Goal: Communication & Community: Answer question/provide support

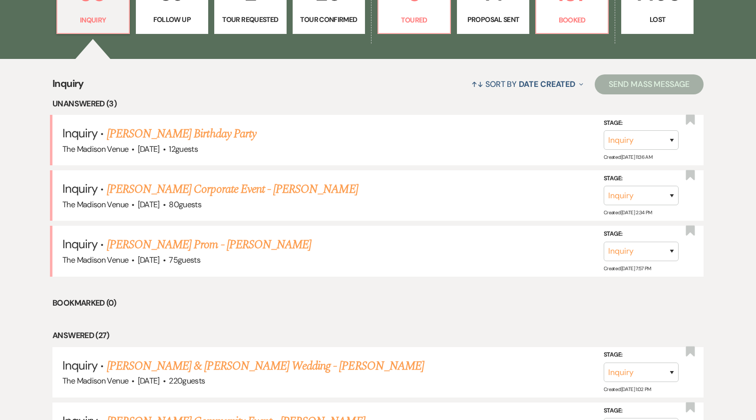
scroll to position [329, 0]
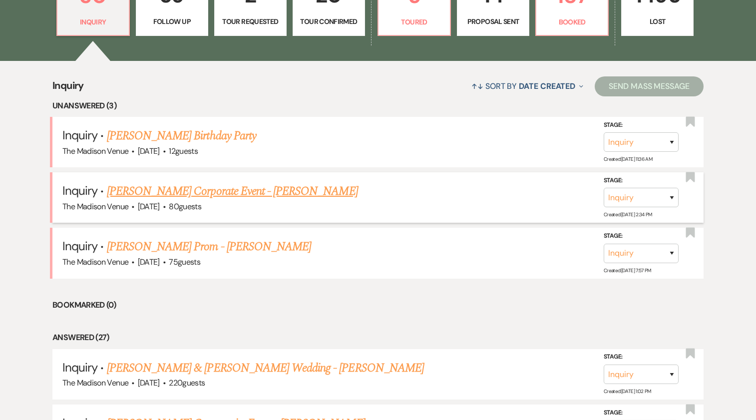
click at [194, 192] on link "[PERSON_NAME] Corporate Event - [PERSON_NAME]" at bounding box center [232, 191] width 251 height 18
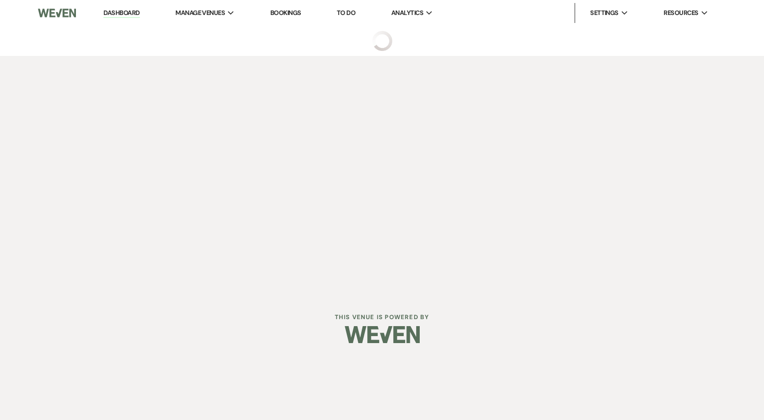
select select "5"
select select "9"
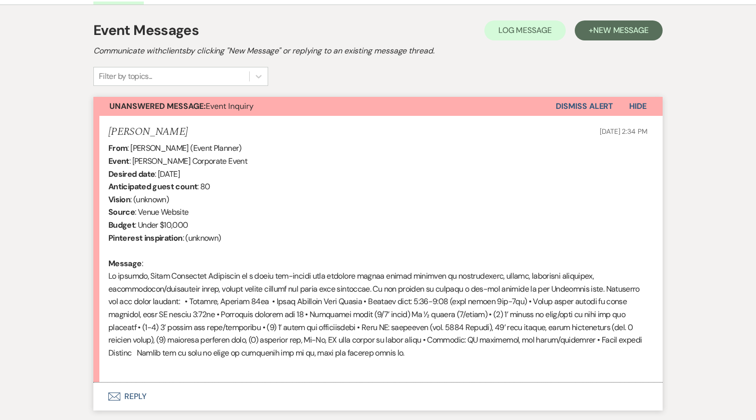
scroll to position [305, 0]
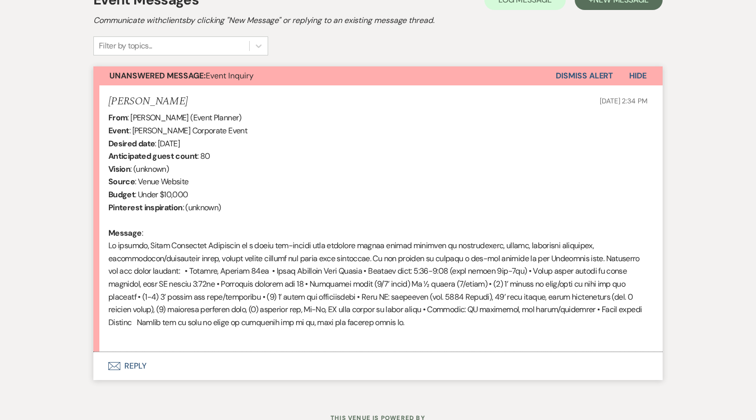
click at [132, 373] on button "Envelope Reply" at bounding box center [377, 366] width 569 height 28
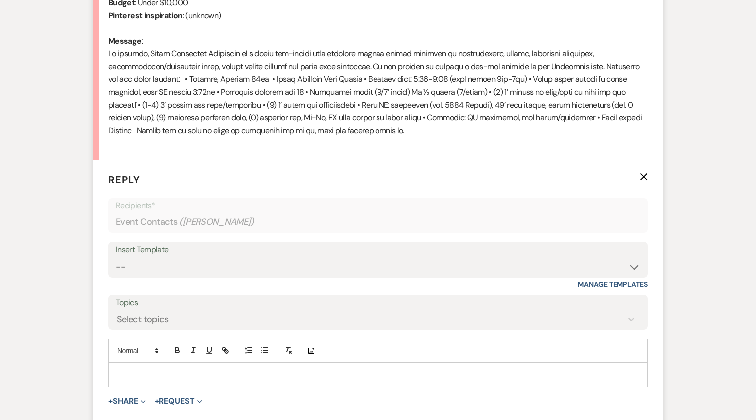
scroll to position [535, 0]
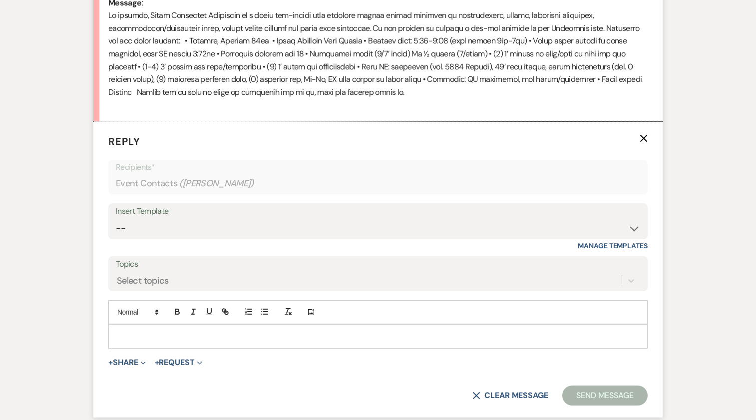
click at [174, 332] on p at bounding box center [377, 336] width 523 height 11
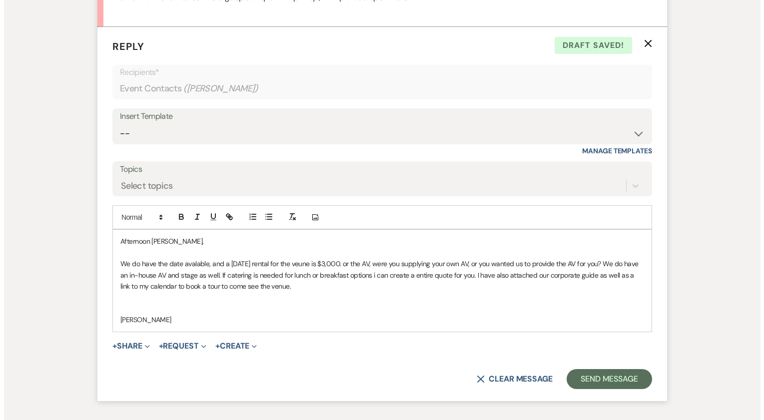
scroll to position [631, 0]
drag, startPoint x: 115, startPoint y: 236, endPoint x: 201, endPoint y: 314, distance: 115.6
click at [201, 314] on div "Afternoon [PERSON_NAME], We do have the date avalable, and a [DATE] rental for …" at bounding box center [378, 279] width 538 height 101
copy div "Afternoon [PERSON_NAME], We do have the date avalable, and a [DATE] rental for …"
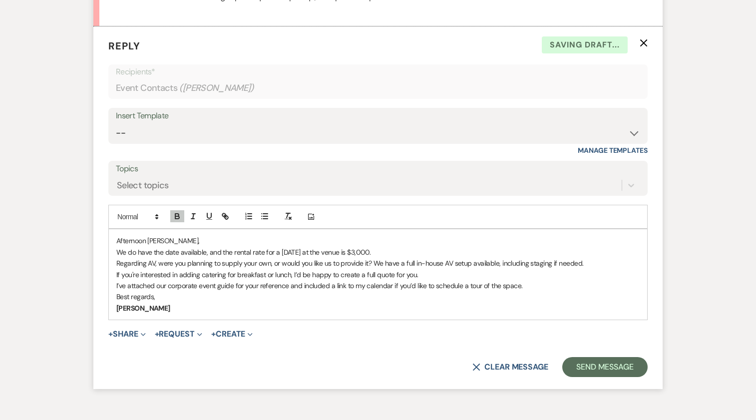
click at [117, 298] on p "Best regards," at bounding box center [377, 296] width 523 height 11
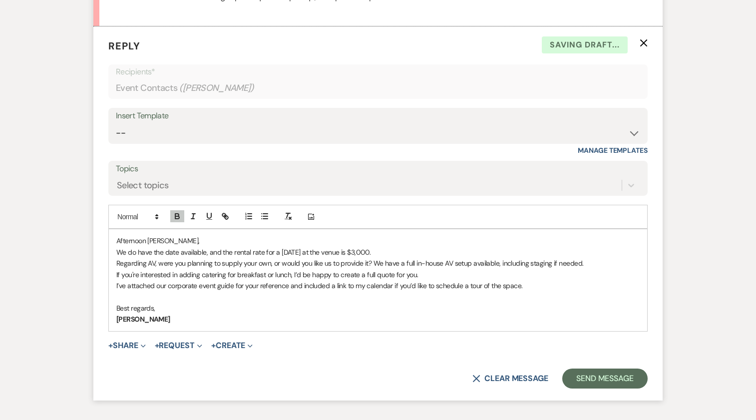
click at [302, 320] on p "[PERSON_NAME]" at bounding box center [377, 319] width 523 height 11
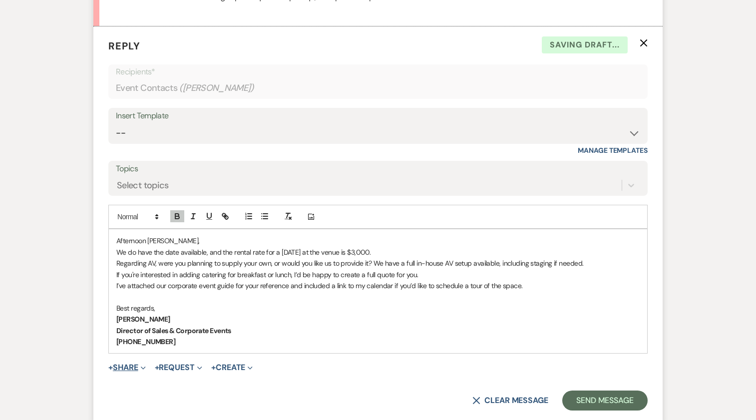
click at [123, 369] on button "+ Share Expand" at bounding box center [126, 368] width 37 height 8
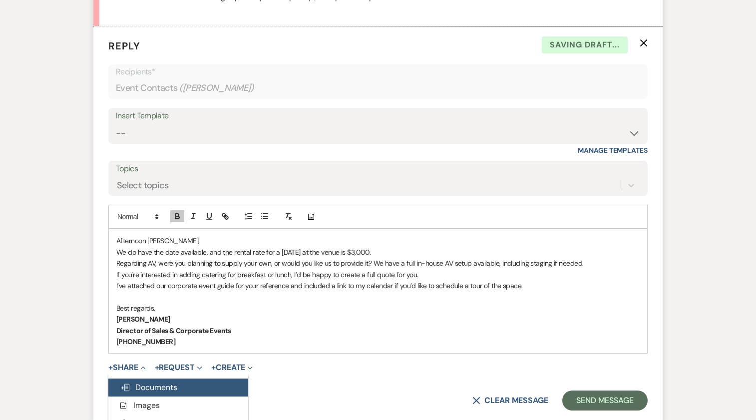
click at [168, 392] on button "Doc Upload Documents" at bounding box center [178, 388] width 140 height 18
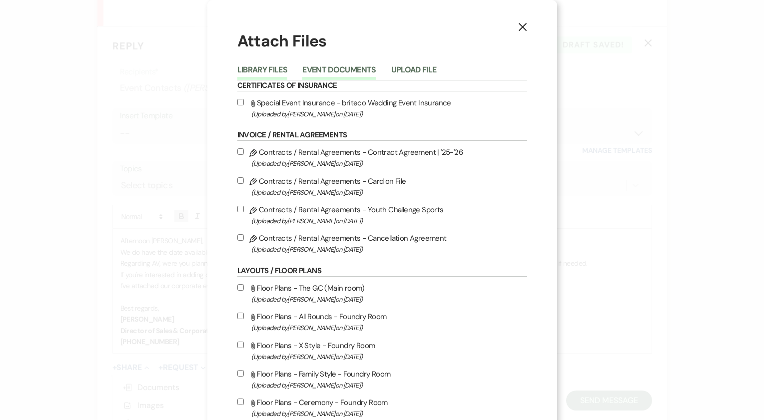
click at [339, 69] on button "Event Documents" at bounding box center [338, 73] width 73 height 14
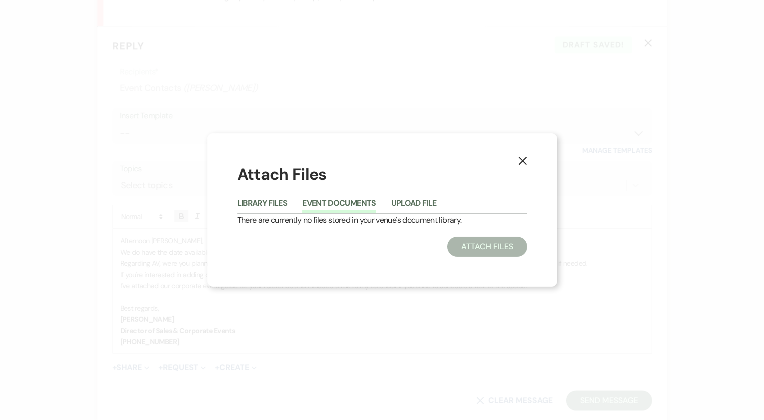
click at [271, 197] on li "Library Files" at bounding box center [269, 205] width 65 height 16
click at [271, 205] on button "Library Files" at bounding box center [262, 206] width 50 height 14
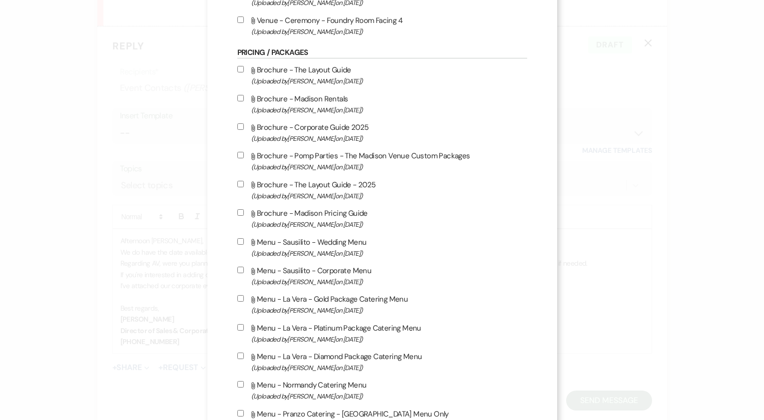
scroll to position [1461, 0]
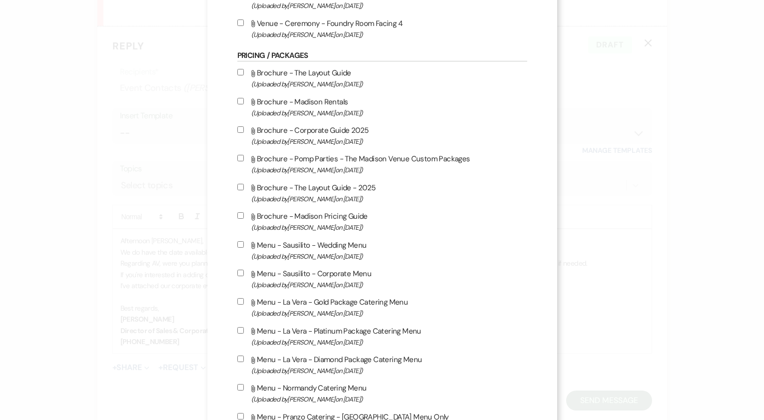
click at [237, 127] on input "Attach File Brochure - Corporate Guide 2025 (Uploaded by [PERSON_NAME] on [DATE…" at bounding box center [240, 129] width 6 height 6
checkbox input "true"
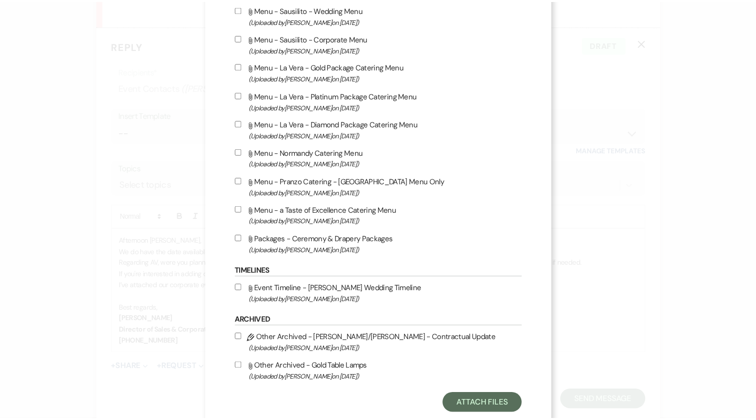
scroll to position [1720, 0]
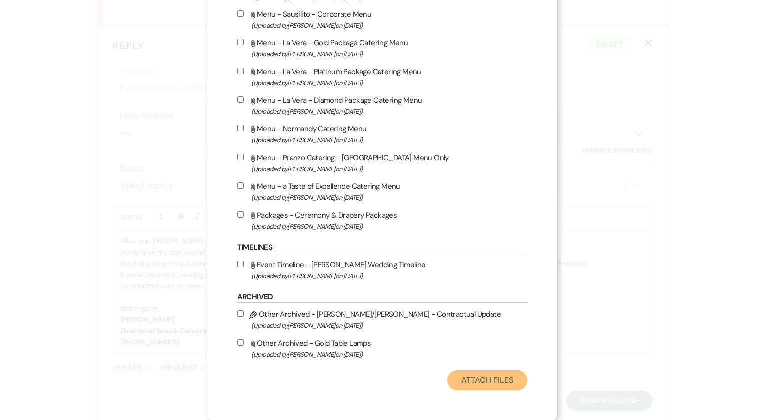
click at [492, 379] on button "Attach Files" at bounding box center [486, 380] width 79 height 20
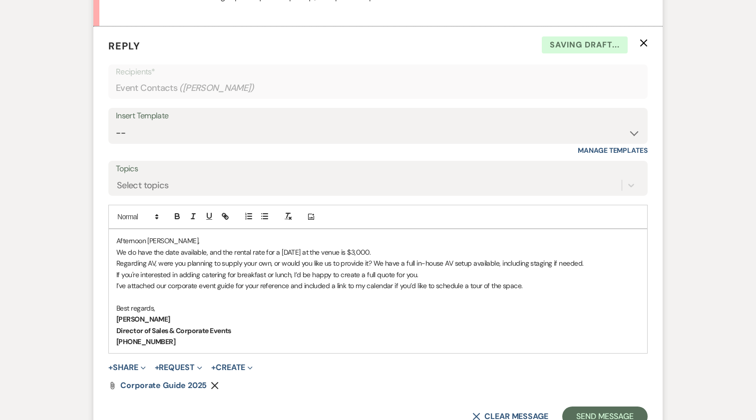
scroll to position [653, 0]
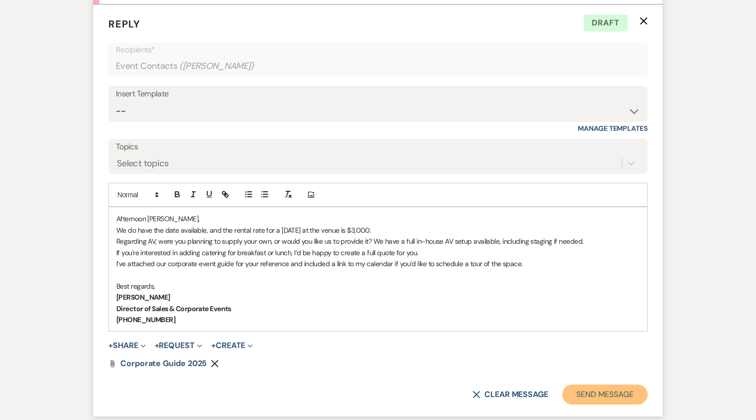
click at [591, 400] on button "Send Message" at bounding box center [604, 395] width 85 height 20
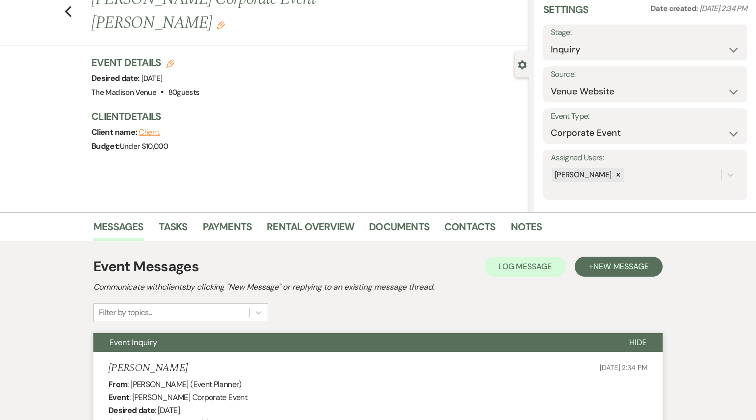
scroll to position [0, 0]
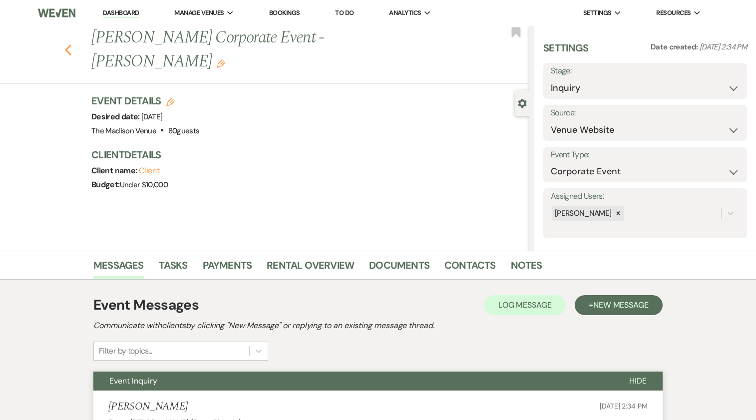
click at [71, 44] on use "button" at bounding box center [68, 49] width 6 height 11
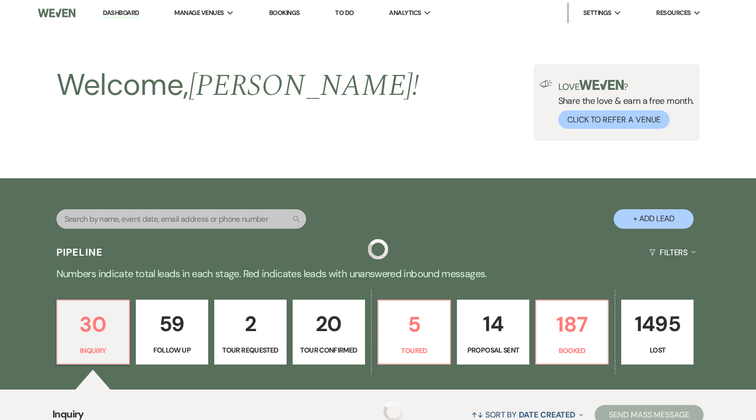
scroll to position [329, 0]
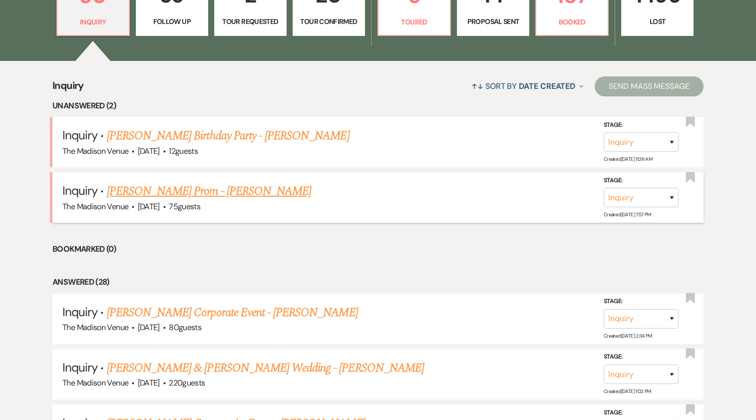
click at [236, 196] on link "[PERSON_NAME] Prom - [PERSON_NAME]" at bounding box center [209, 191] width 204 height 18
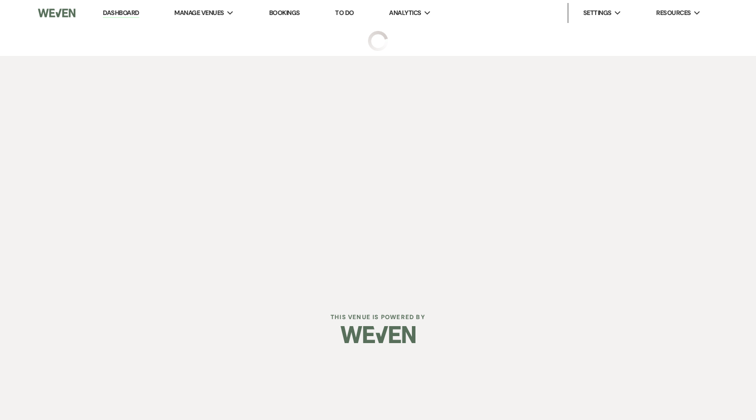
select select "5"
select select "18"
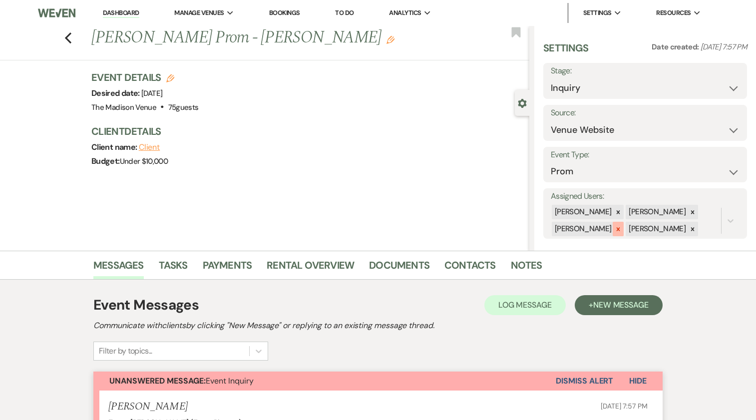
click at [620, 230] on div at bounding box center [618, 229] width 11 height 14
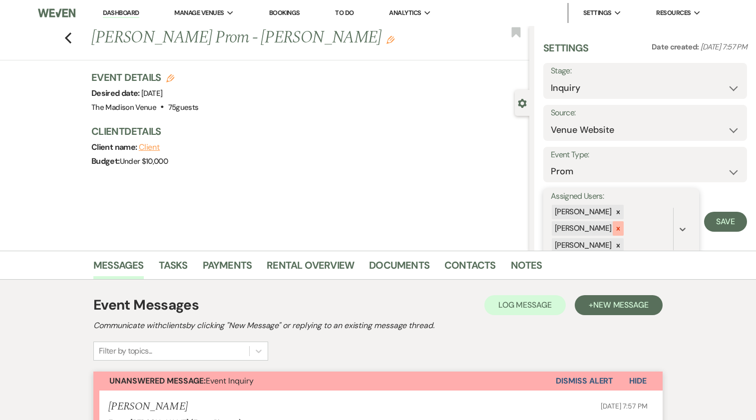
click at [613, 231] on div at bounding box center [618, 228] width 11 height 14
click at [616, 231] on icon at bounding box center [618, 229] width 7 height 7
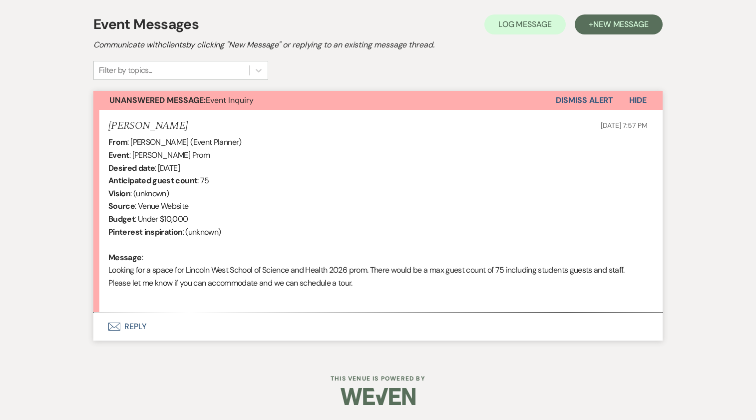
click at [152, 330] on button "Envelope Reply" at bounding box center [377, 327] width 569 height 28
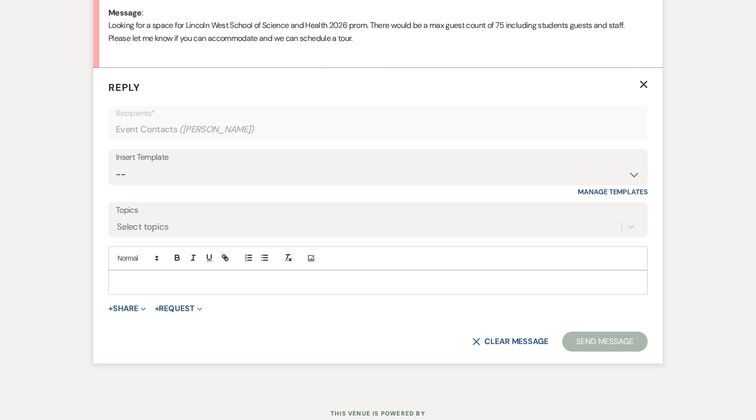
scroll to position [531, 0]
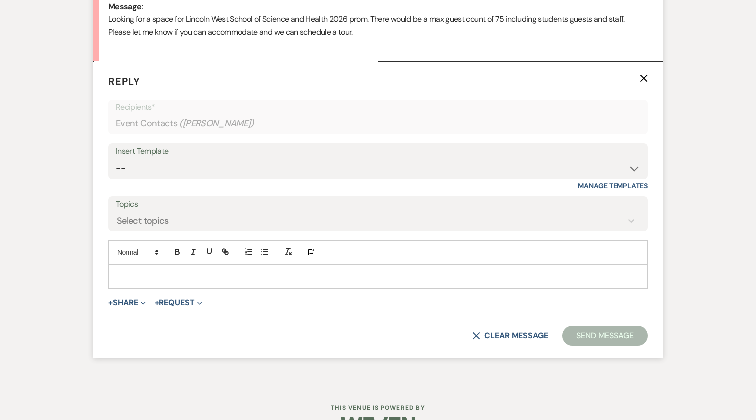
click at [183, 270] on div at bounding box center [378, 276] width 538 height 23
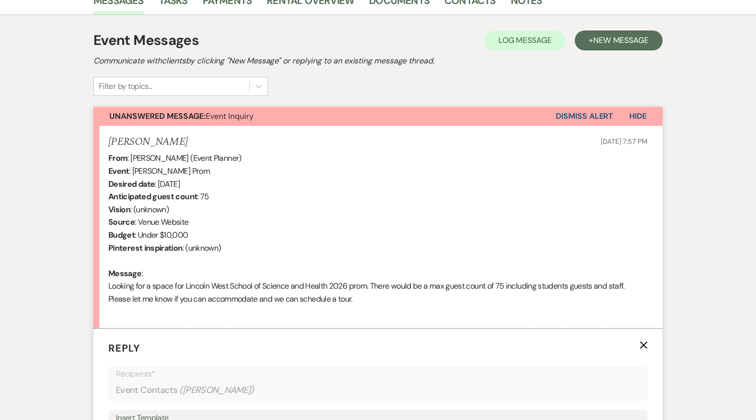
scroll to position [560, 0]
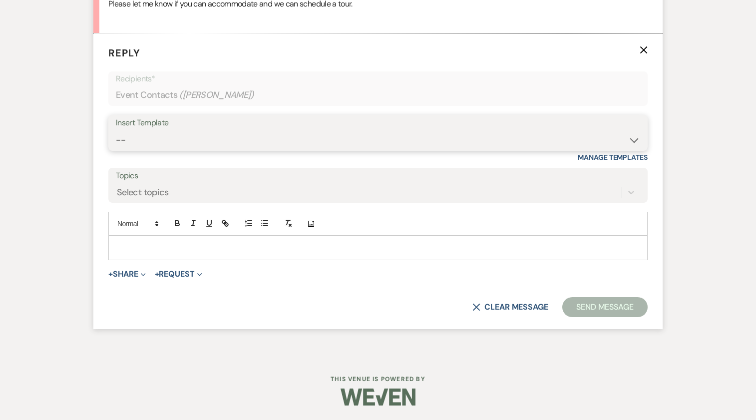
click at [168, 146] on select "-- Weven Planning Portal Introduction (Booked Events) Corporate Lead Follow Up …" at bounding box center [378, 139] width 524 height 19
select select "4630"
click at [116, 130] on select "-- Weven Planning Portal Introduction (Booked Events) Corporate Lead Follow Up …" at bounding box center [378, 139] width 524 height 19
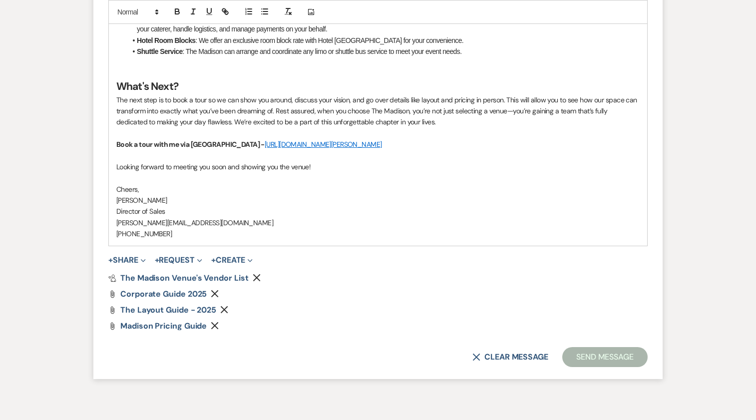
scroll to position [1369, 0]
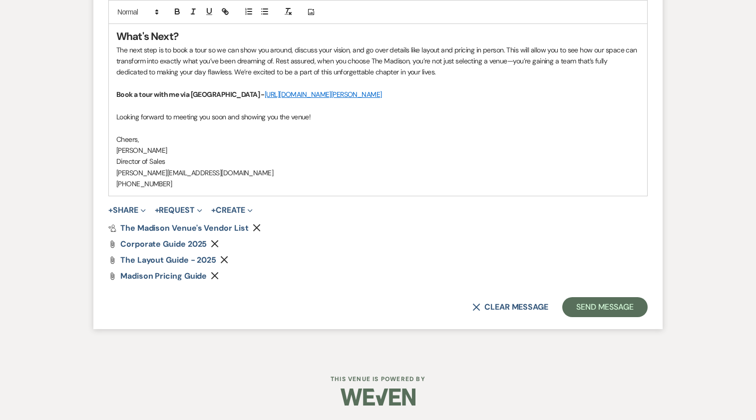
click at [217, 275] on icon "Remove" at bounding box center [215, 276] width 8 height 8
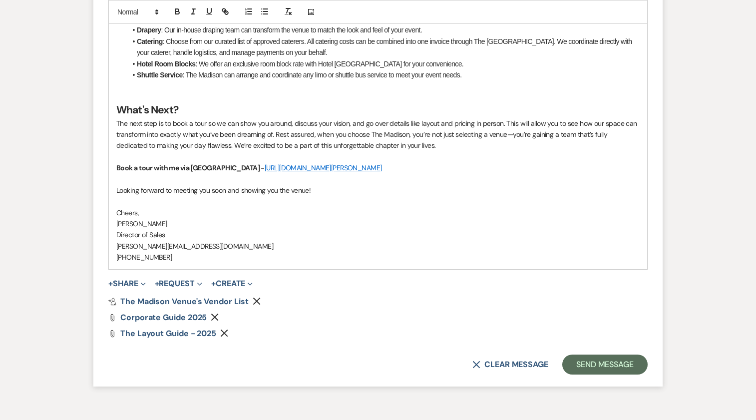
scroll to position [1353, 0]
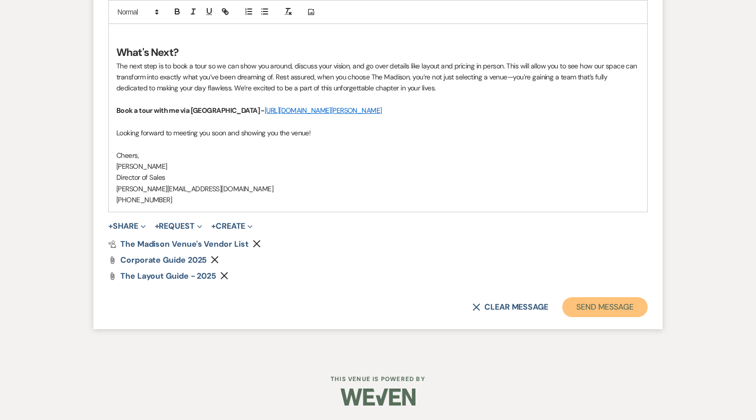
click at [597, 310] on button "Send Message" at bounding box center [604, 307] width 85 height 20
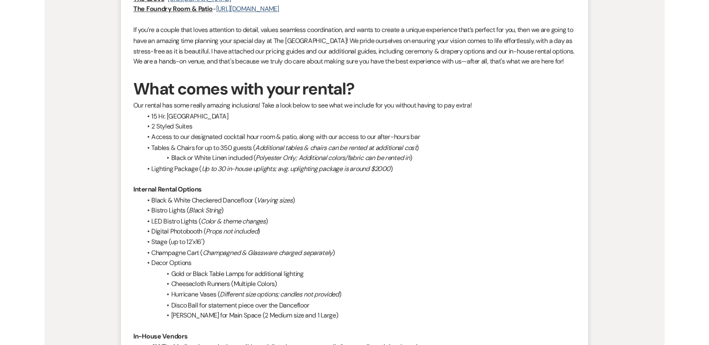
scroll to position [0, 0]
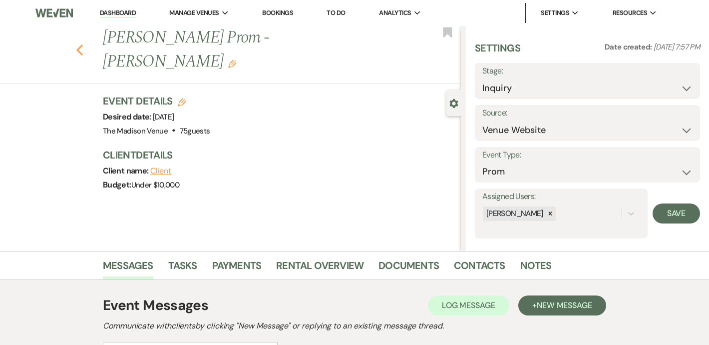
click at [79, 42] on button "Previous" at bounding box center [79, 49] width 7 height 14
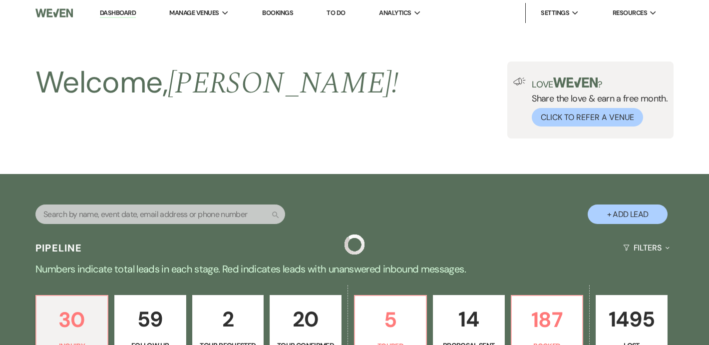
scroll to position [164, 0]
